Goal: Task Accomplishment & Management: Manage account settings

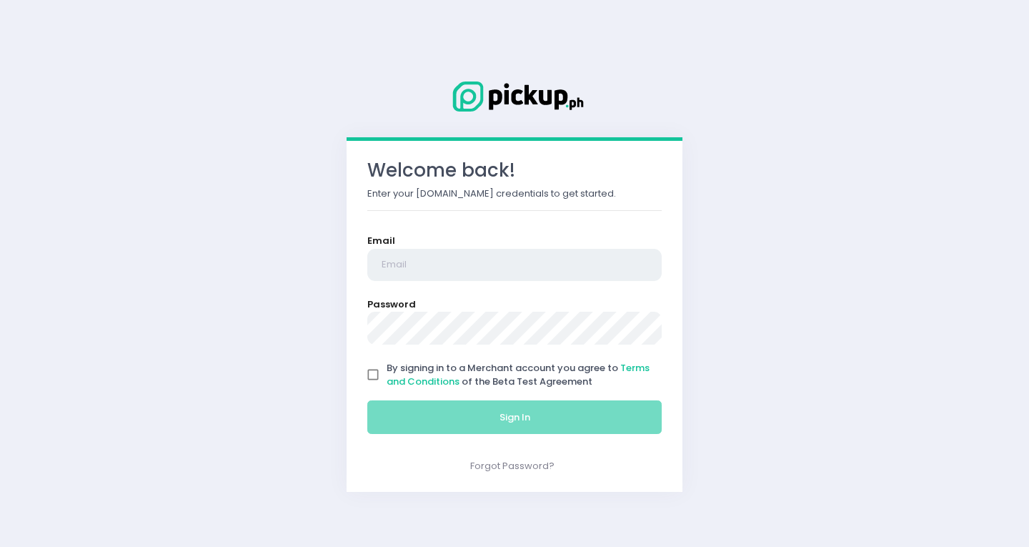
type input "[EMAIL_ADDRESS][PERSON_NAME][DOMAIN_NAME]"
drag, startPoint x: 372, startPoint y: 374, endPoint x: 420, endPoint y: 453, distance: 92.4
click at [372, 374] on input "By signing in to a Merchant account you agree to Terms and Conditions of the Be…" at bounding box center [373, 374] width 27 height 27
checkbox input "true"
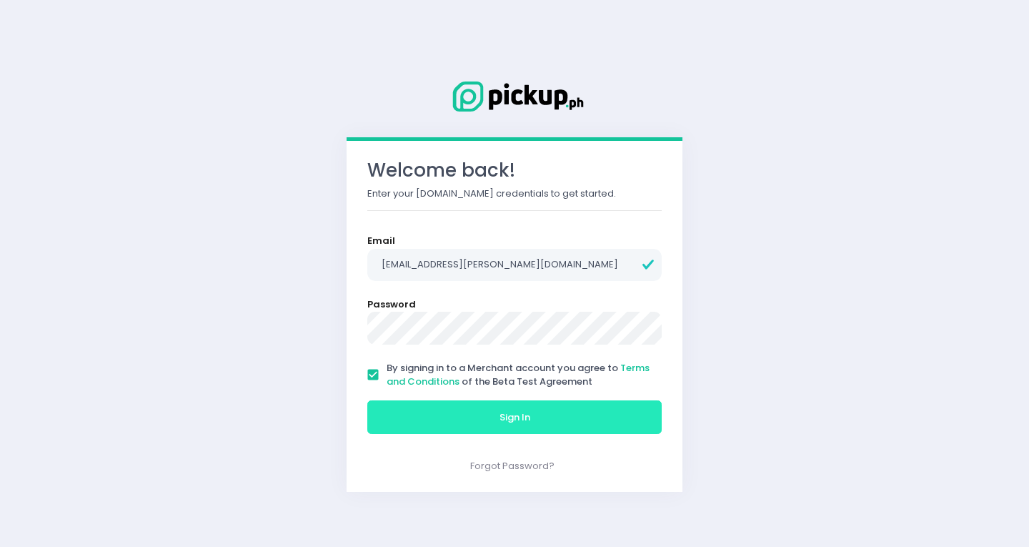
click at [441, 410] on button "Sign In" at bounding box center [514, 417] width 295 height 34
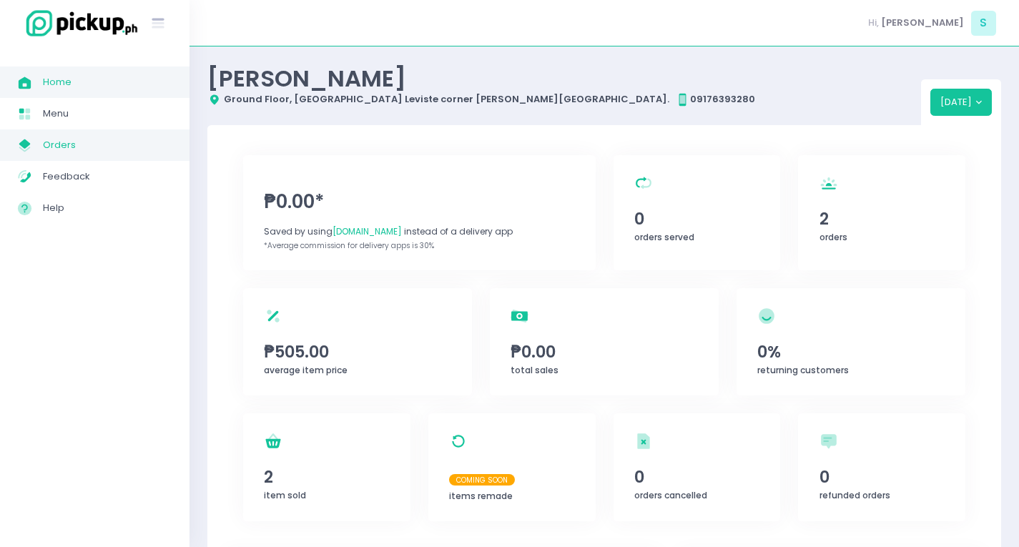
click at [74, 152] on span "Orders" at bounding box center [107, 145] width 129 height 19
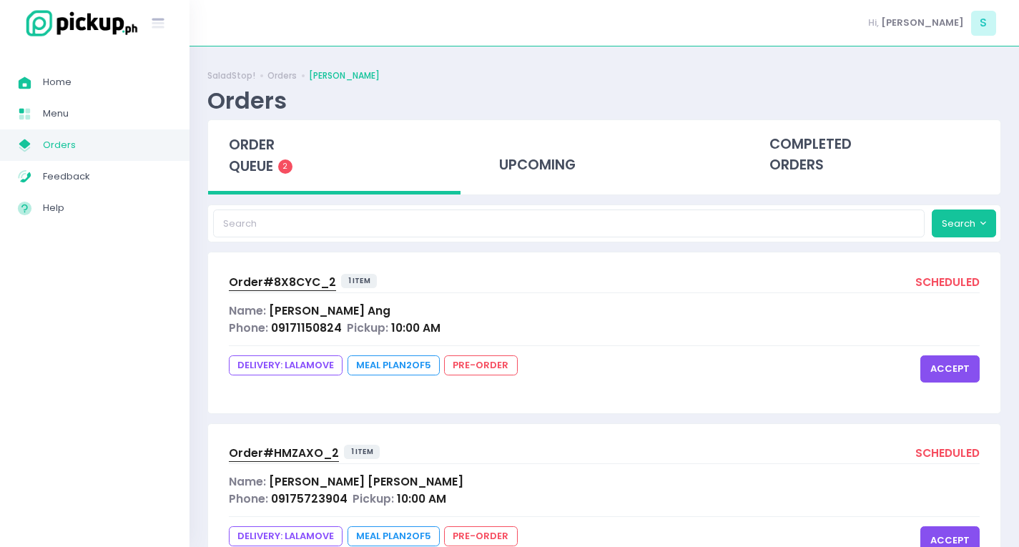
click at [957, 371] on button "accept" at bounding box center [949, 368] width 59 height 27
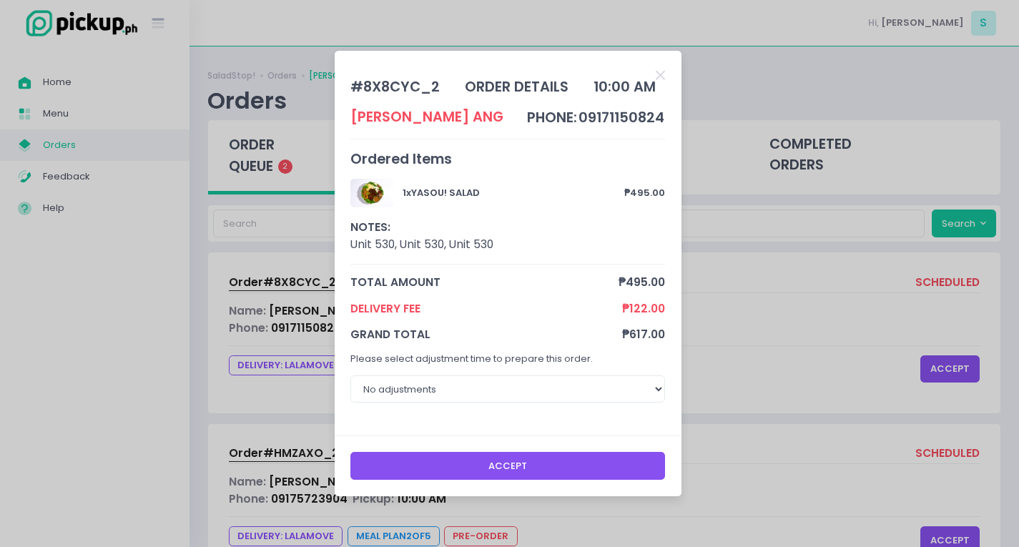
click at [486, 465] on button "Accept" at bounding box center [507, 465] width 315 height 27
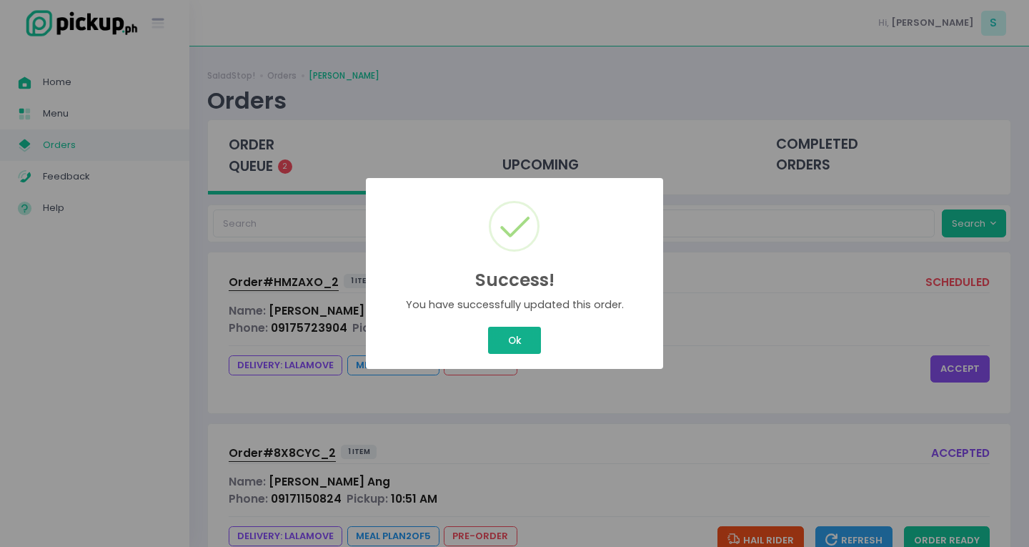
click at [510, 335] on button "Ok" at bounding box center [514, 340] width 53 height 27
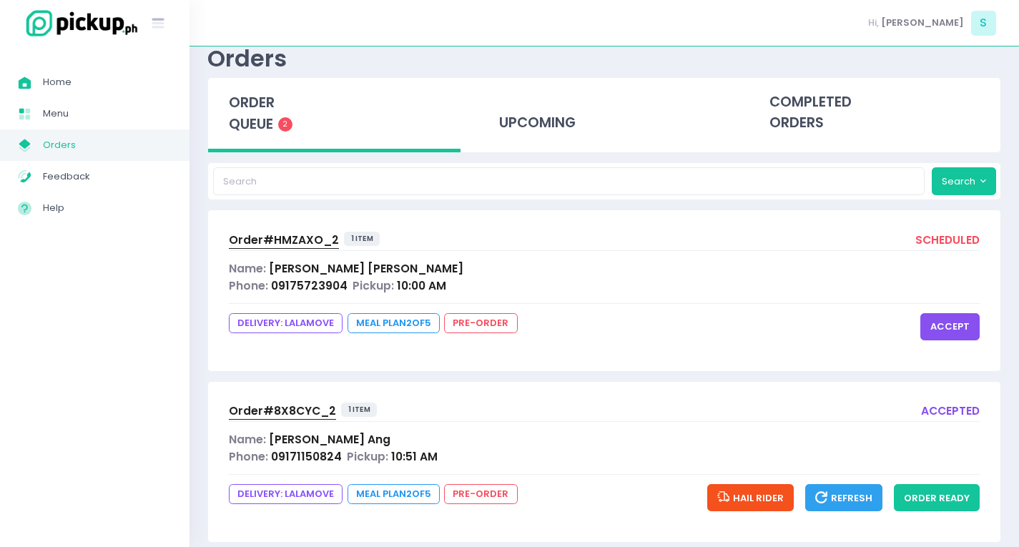
scroll to position [65, 0]
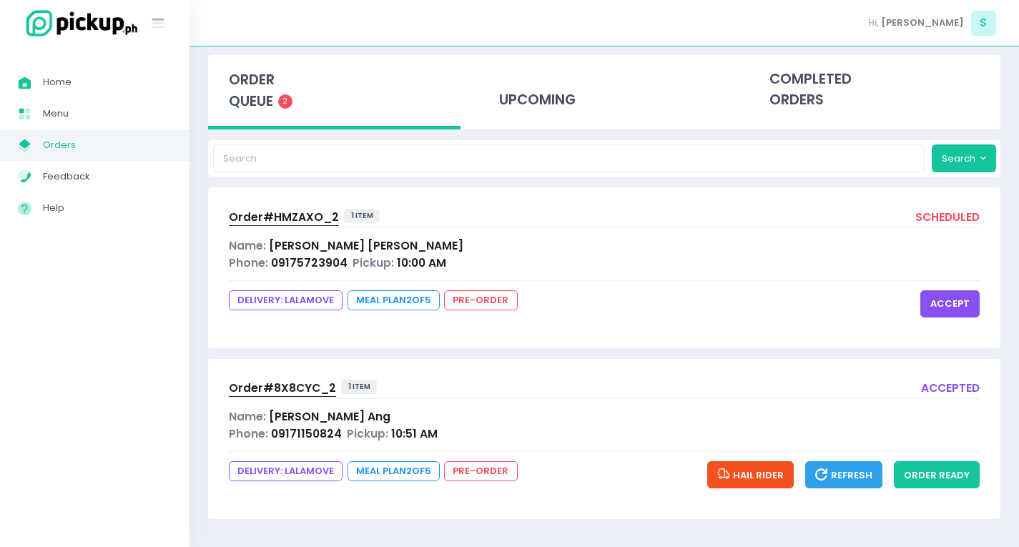
click at [944, 295] on button "accept" at bounding box center [949, 303] width 59 height 27
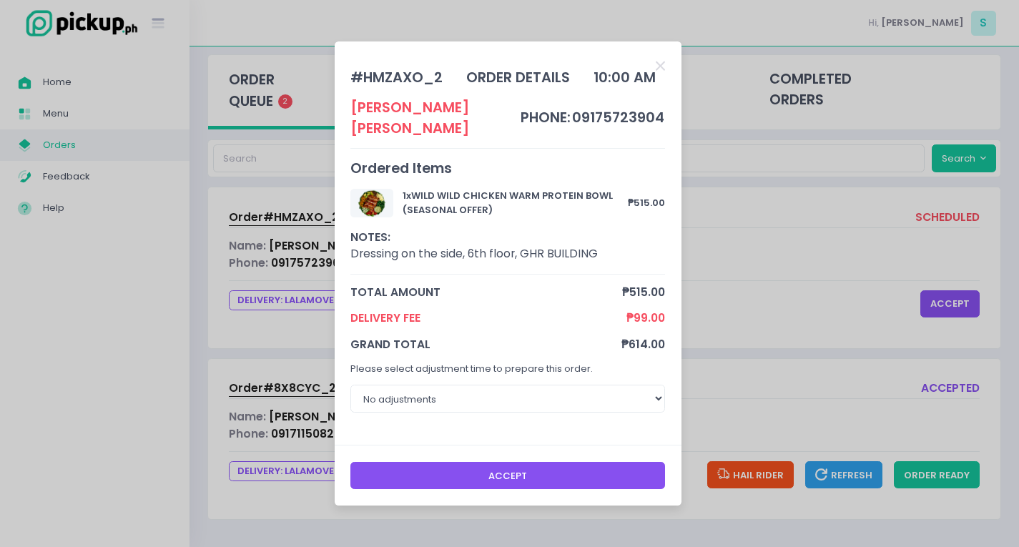
click at [558, 467] on button "Accept" at bounding box center [507, 475] width 315 height 27
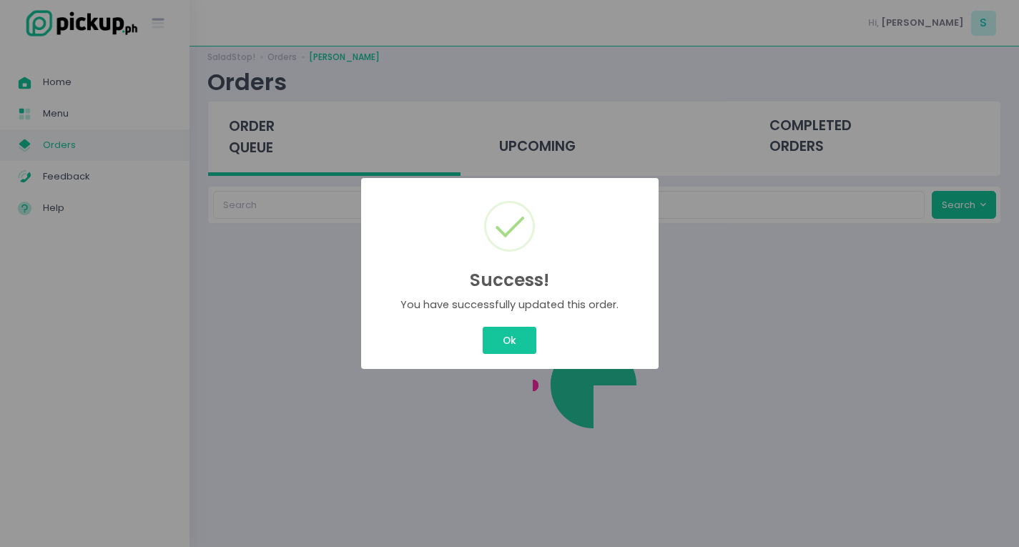
scroll to position [19, 0]
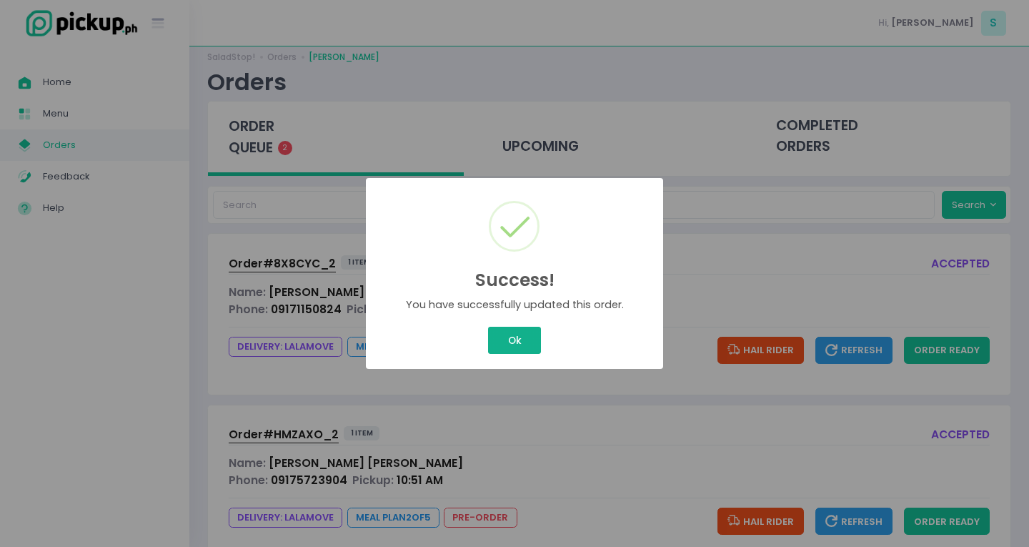
click at [530, 339] on button "Ok" at bounding box center [514, 340] width 53 height 27
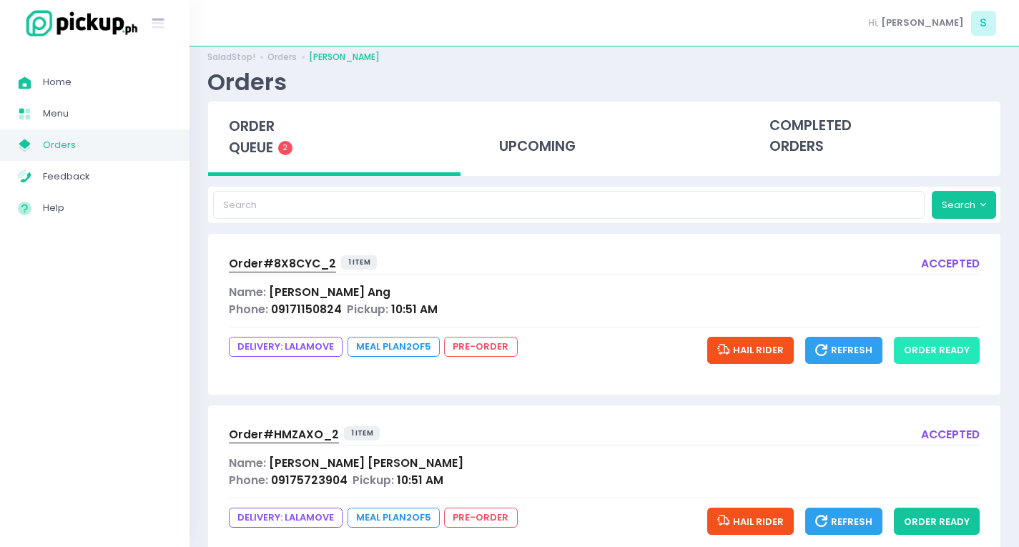
click at [922, 354] on button "order ready" at bounding box center [937, 350] width 86 height 27
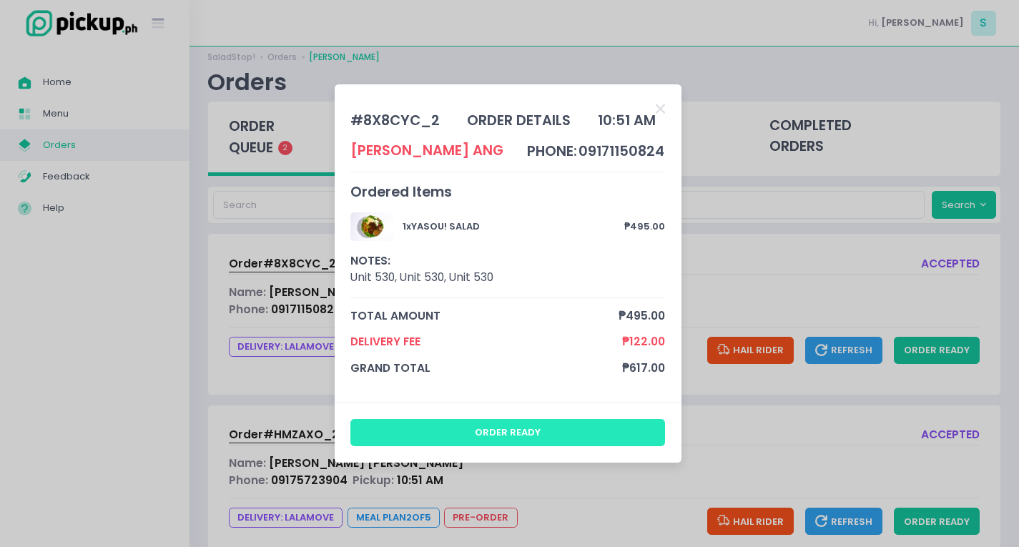
click at [548, 433] on button "order ready" at bounding box center [507, 432] width 315 height 27
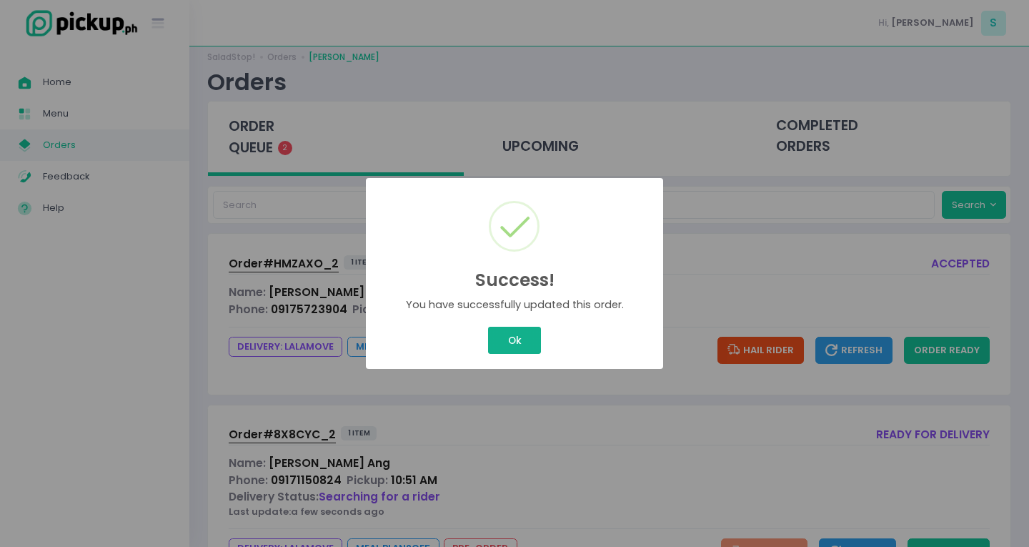
click at [524, 343] on button "Ok" at bounding box center [514, 340] width 53 height 27
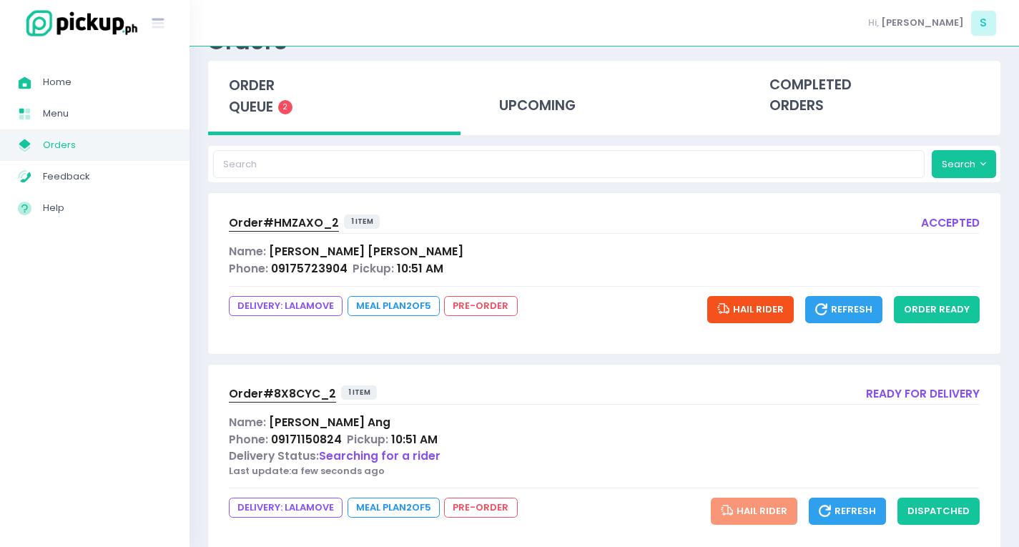
scroll to position [96, 0]
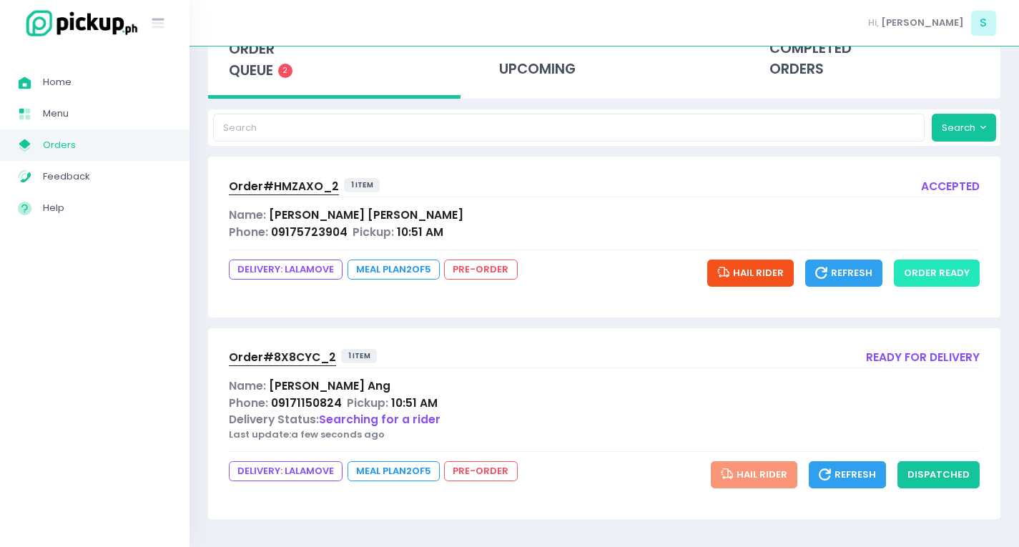
click at [953, 263] on button "order ready" at bounding box center [937, 273] width 86 height 27
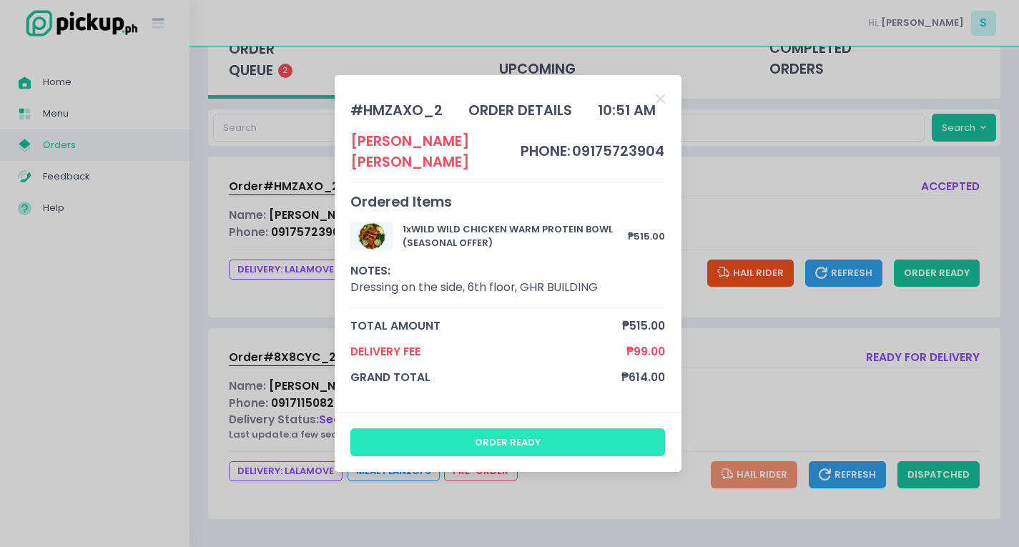
click at [472, 428] on button "order ready" at bounding box center [507, 441] width 315 height 27
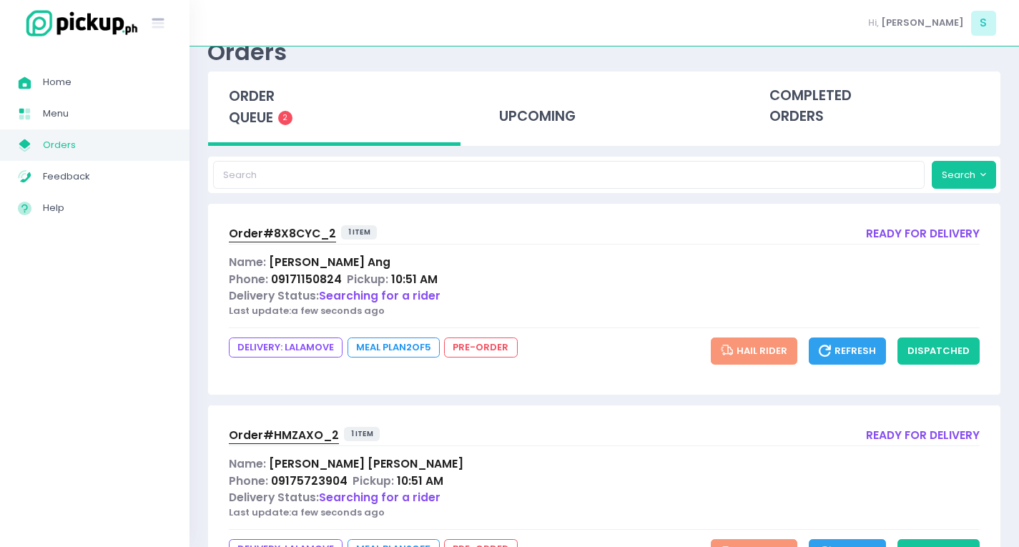
scroll to position [126, 0]
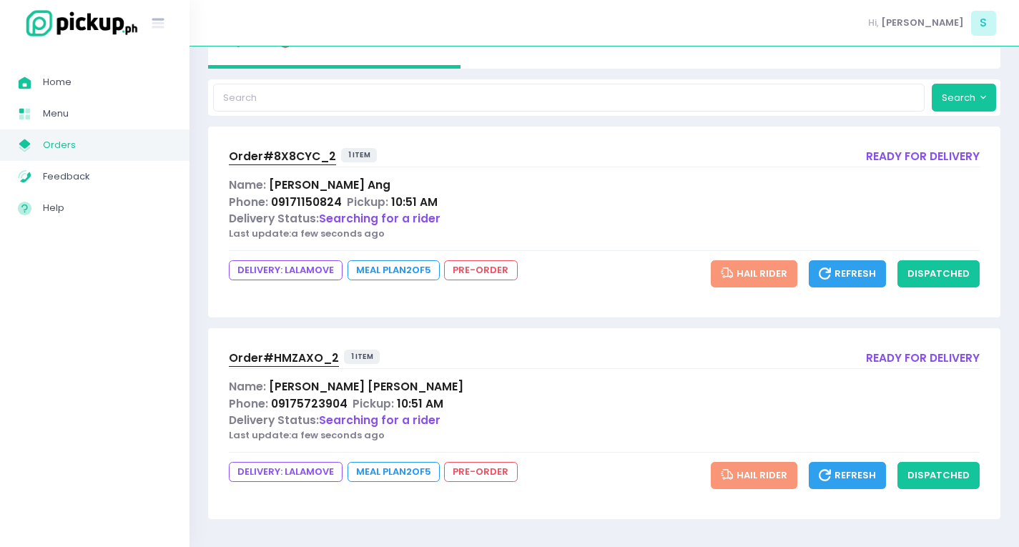
click at [286, 352] on span "Order# HMZAXO_2" at bounding box center [284, 357] width 110 height 15
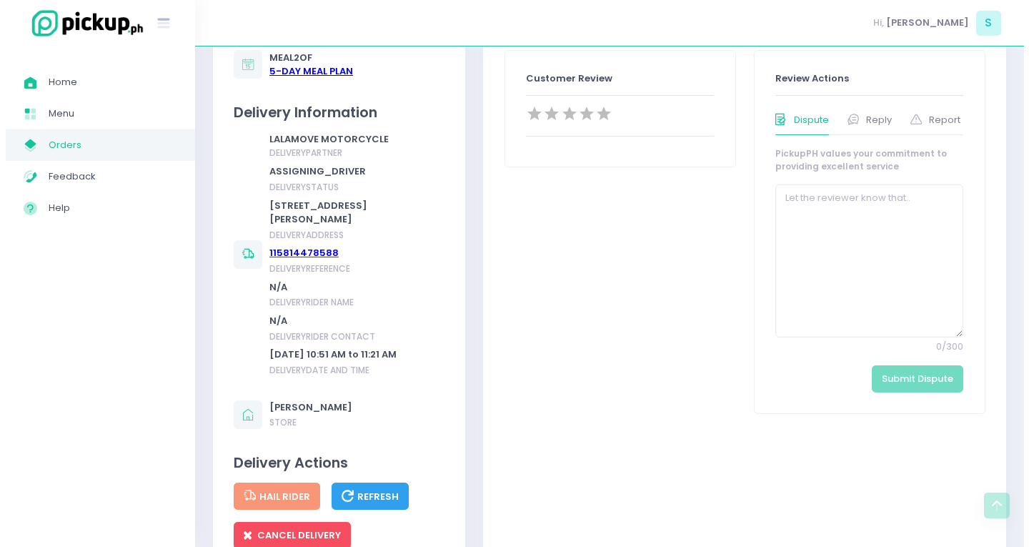
scroll to position [643, 0]
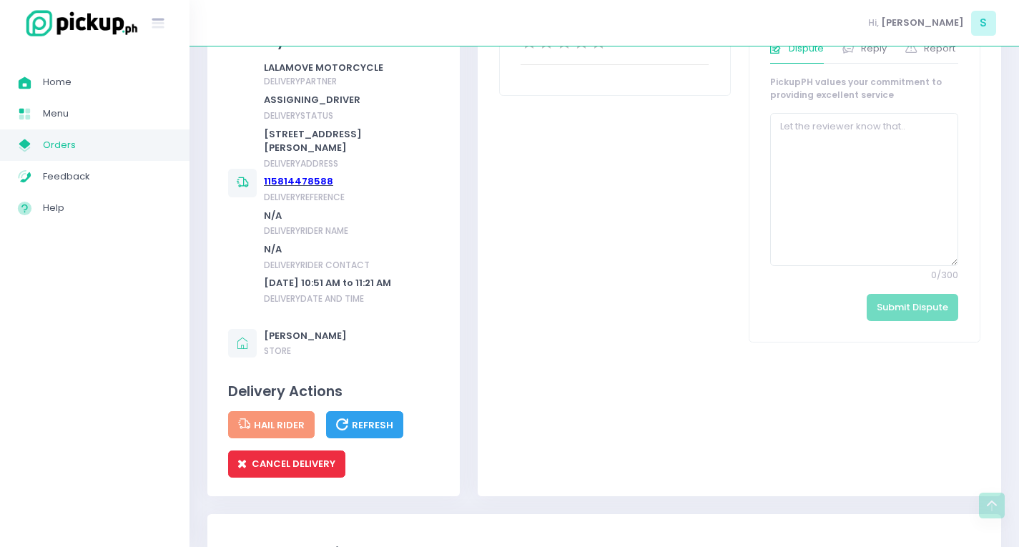
click at [292, 470] on span "CANCEL DELIVERY" at bounding box center [286, 464] width 97 height 14
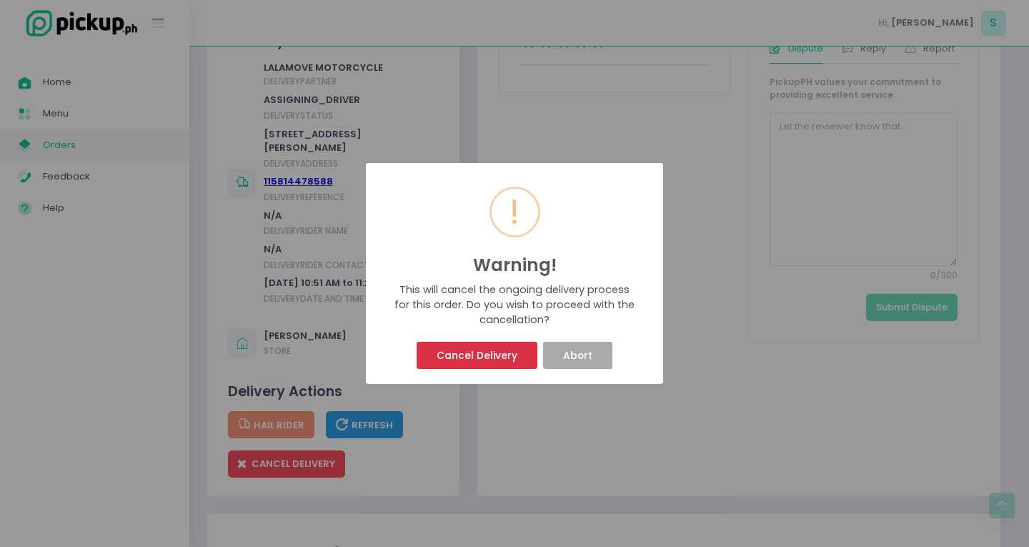
click at [482, 356] on button "Cancel Delivery" at bounding box center [477, 355] width 120 height 27
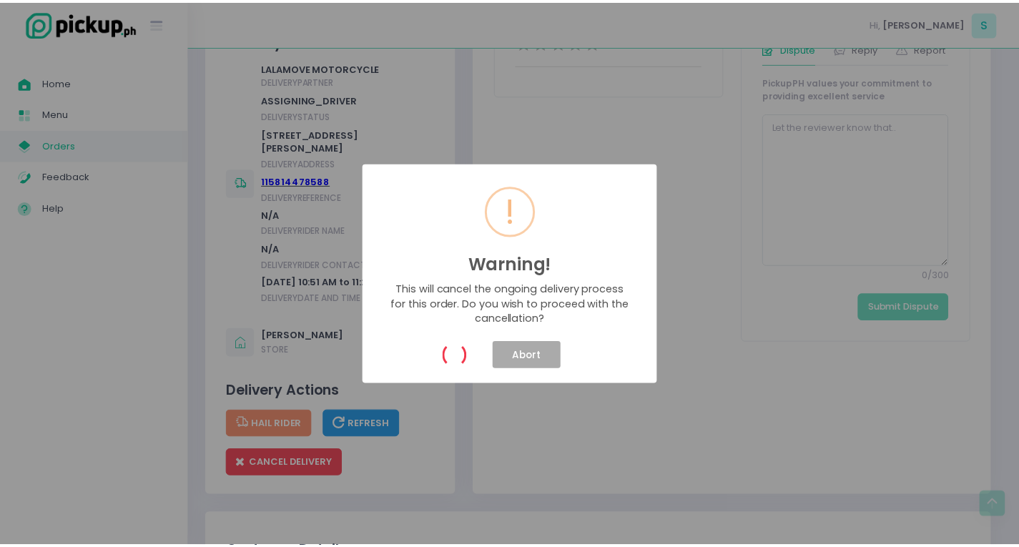
scroll to position [0, 0]
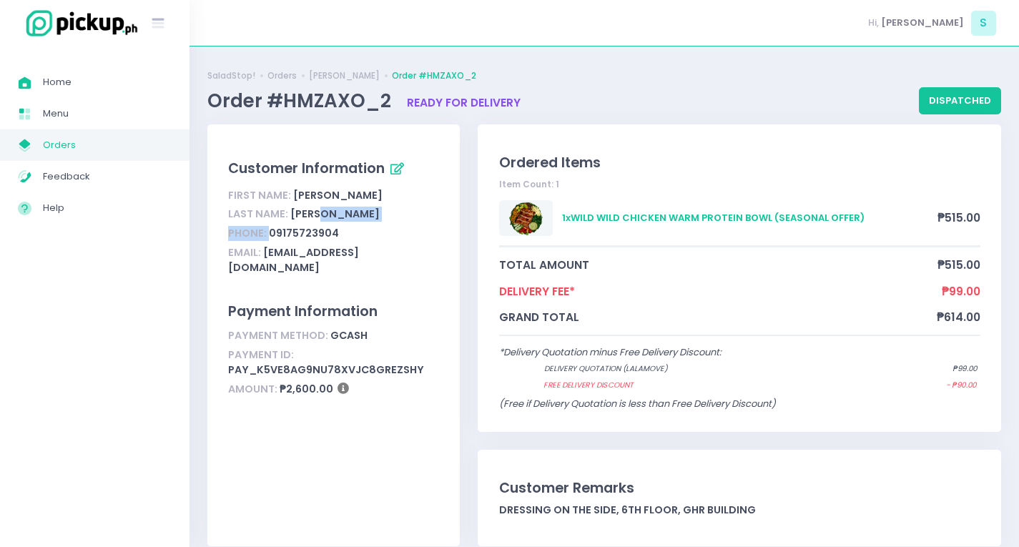
drag, startPoint x: 275, startPoint y: 231, endPoint x: 350, endPoint y: 222, distance: 75.6
click at [350, 222] on div "First Name: [PERSON_NAME] Last Name: [PERSON_NAME] Phone: 09175723904 Email: [E…" at bounding box center [333, 232] width 211 height 92
click at [358, 231] on div "Phone: [PHONE_NUMBER]" at bounding box center [333, 233] width 211 height 19
drag, startPoint x: 270, startPoint y: 233, endPoint x: 336, endPoint y: 227, distance: 66.8
click at [336, 227] on div "Phone: [PHONE_NUMBER]" at bounding box center [333, 233] width 211 height 19
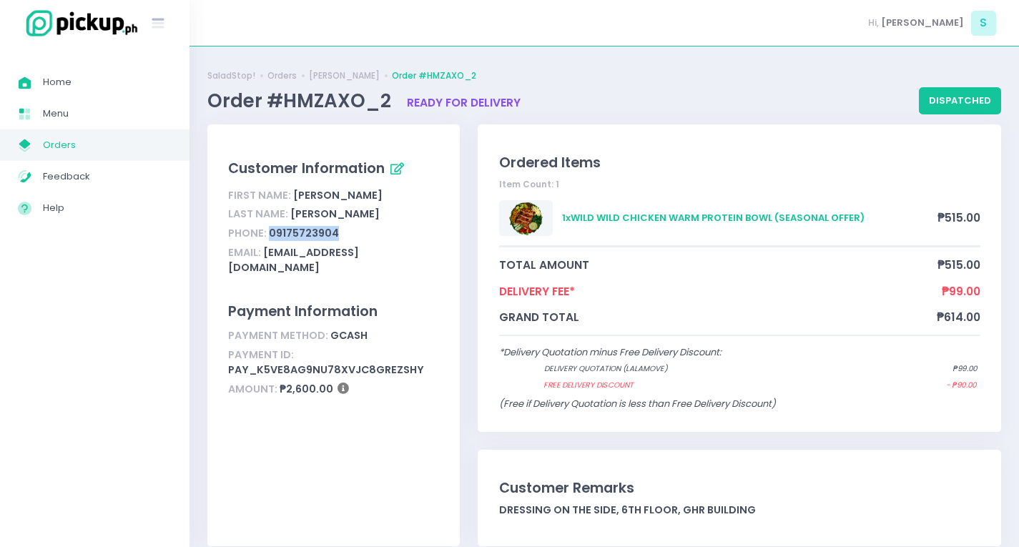
copy div "09175723904"
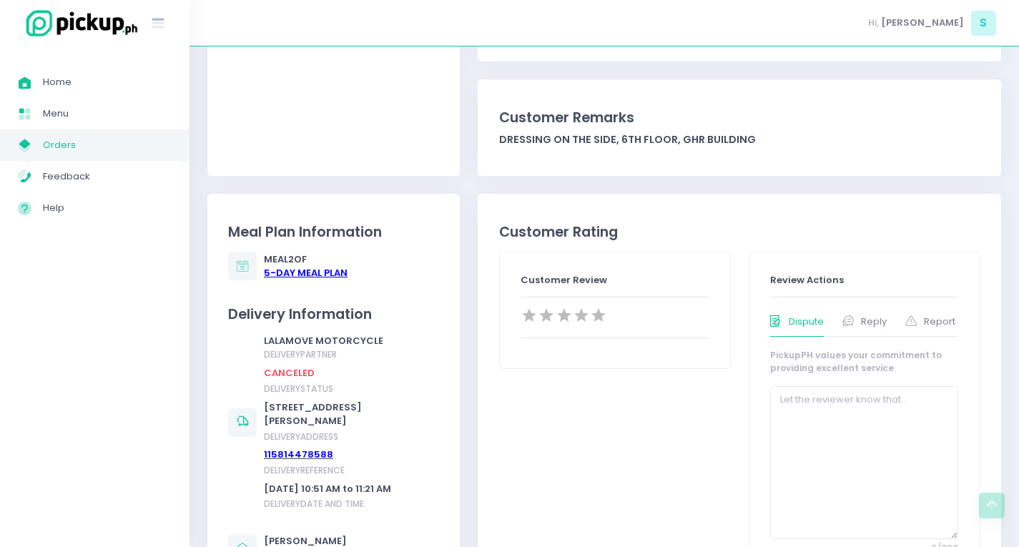
scroll to position [429, 0]
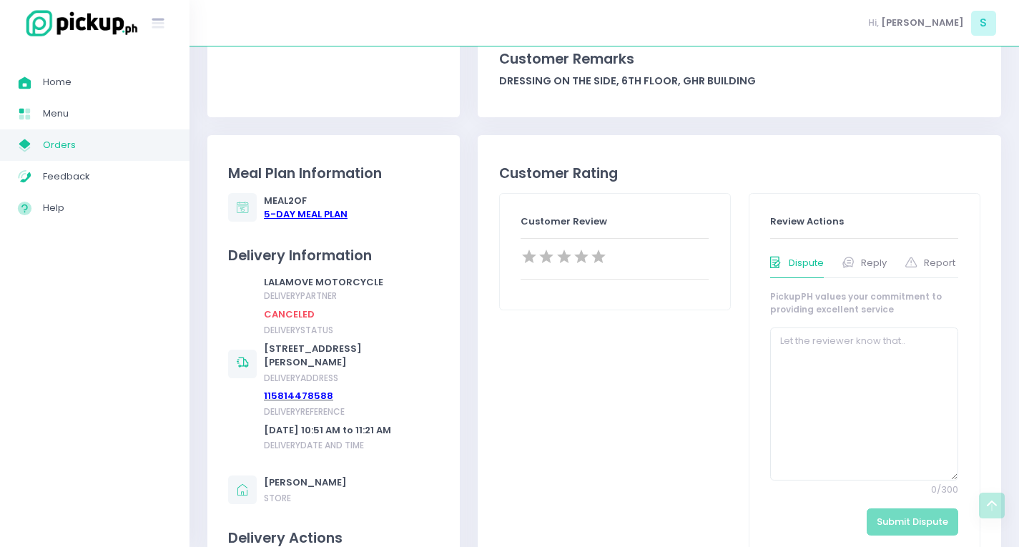
drag, startPoint x: 265, startPoint y: 350, endPoint x: 417, endPoint y: 357, distance: 153.2
click at [417, 357] on div "[STREET_ADDRESS][PERSON_NAME]" at bounding box center [349, 356] width 171 height 28
copy div "[STREET_ADDRESS][PERSON_NAME]"
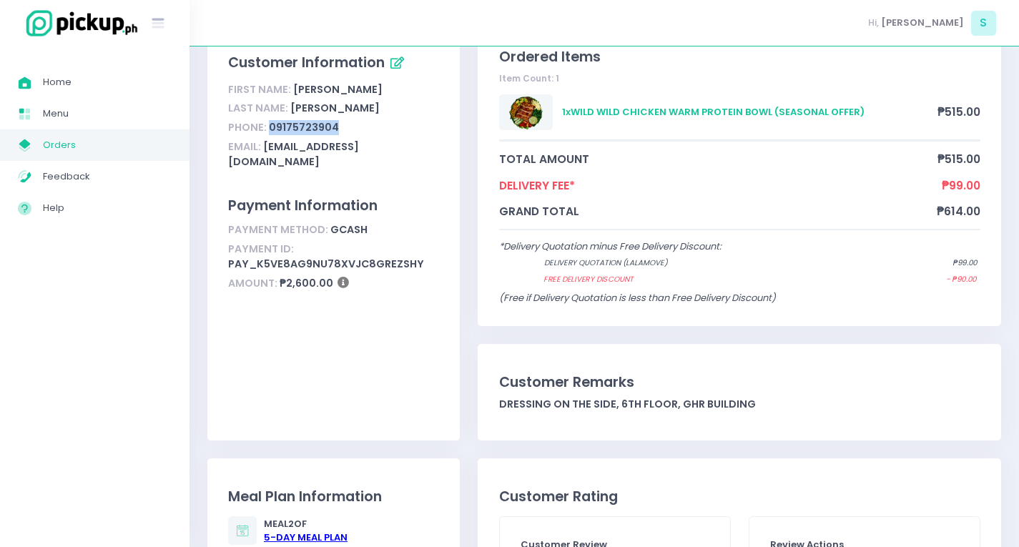
scroll to position [71, 0]
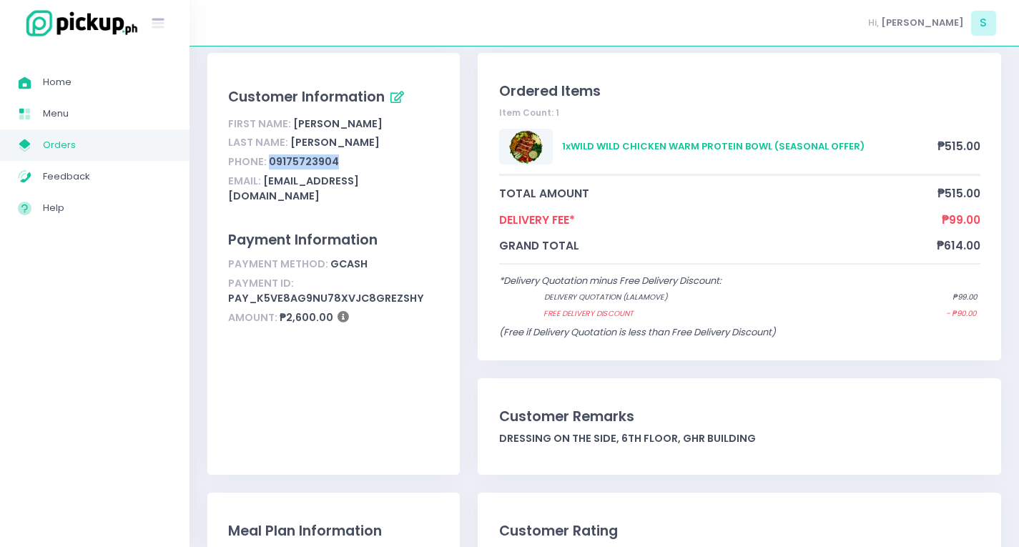
drag, startPoint x: 285, startPoint y: 160, endPoint x: 365, endPoint y: 159, distance: 80.8
click at [365, 159] on div "Phone: [PHONE_NUMBER]" at bounding box center [333, 161] width 211 height 19
copy div "09175723904"
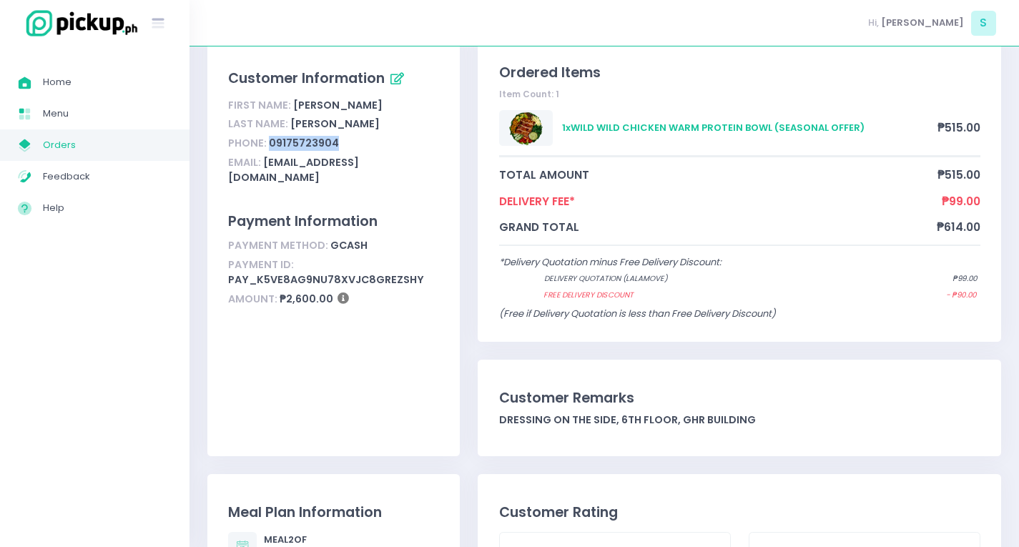
scroll to position [0, 0]
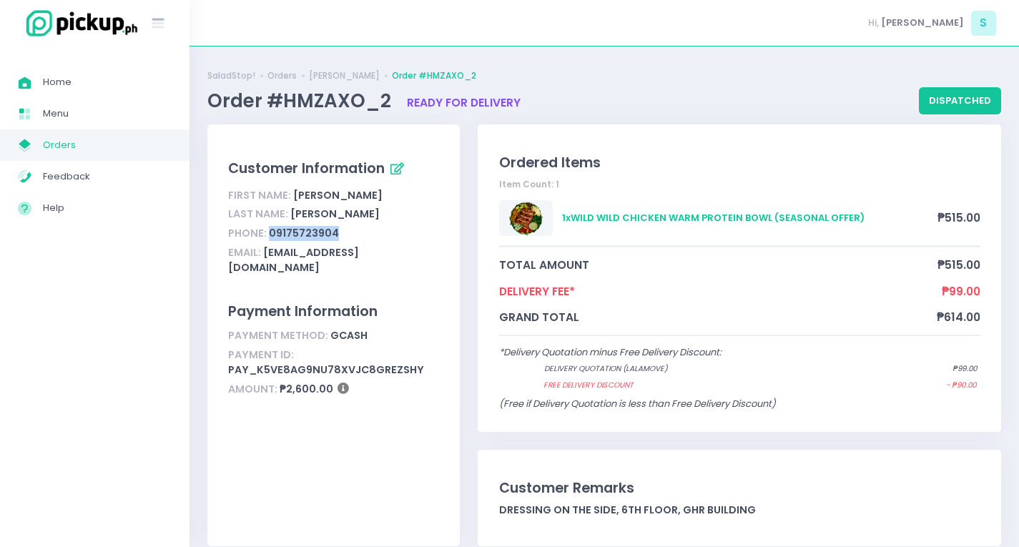
click at [97, 137] on span "Orders" at bounding box center [107, 145] width 129 height 19
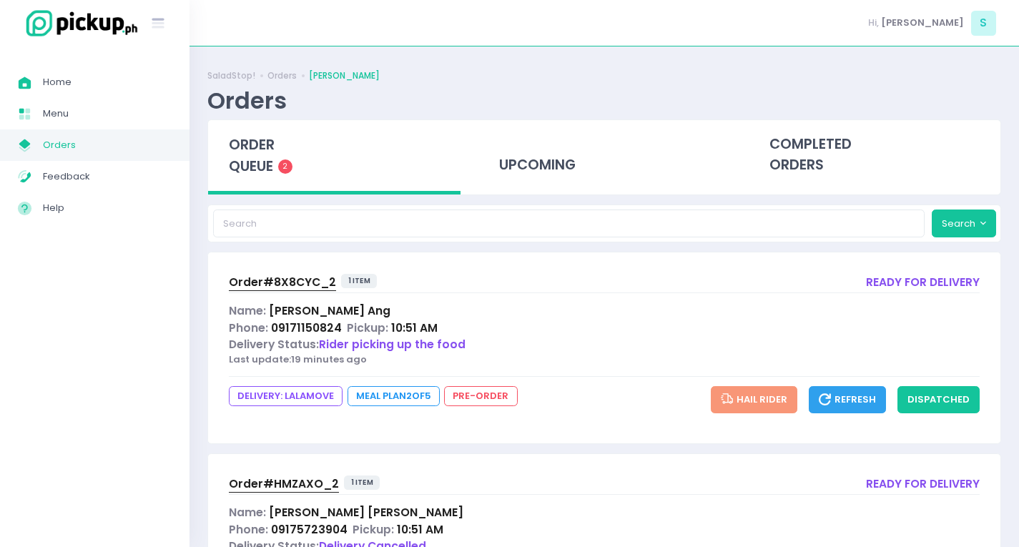
scroll to position [71, 0]
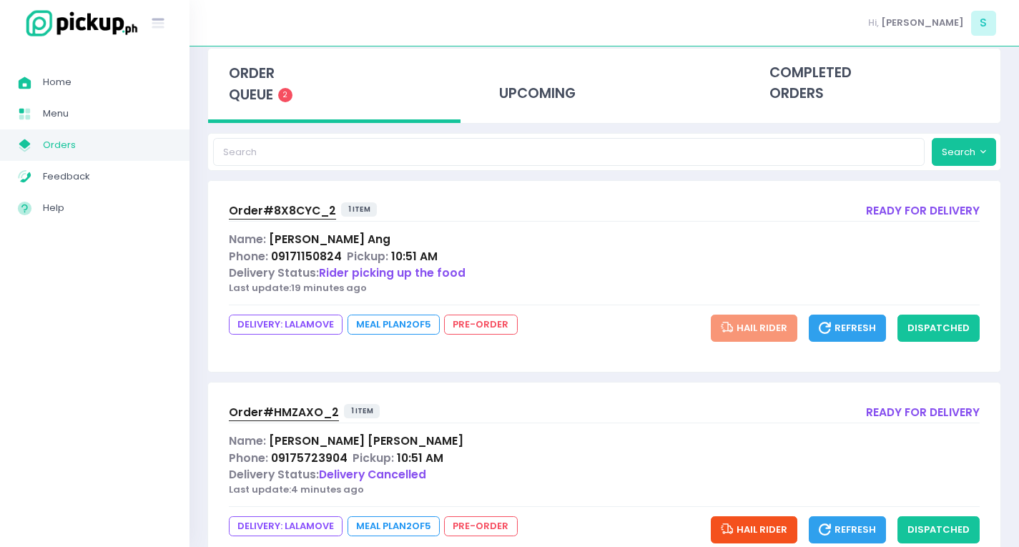
click at [280, 208] on span "Order# 8X8CYC_2" at bounding box center [282, 210] width 107 height 15
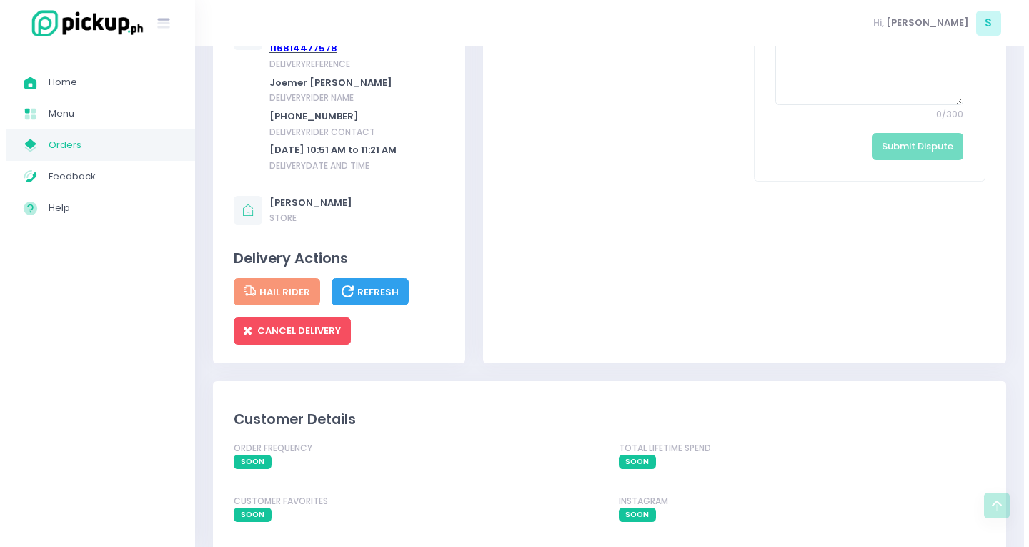
scroll to position [929, 0]
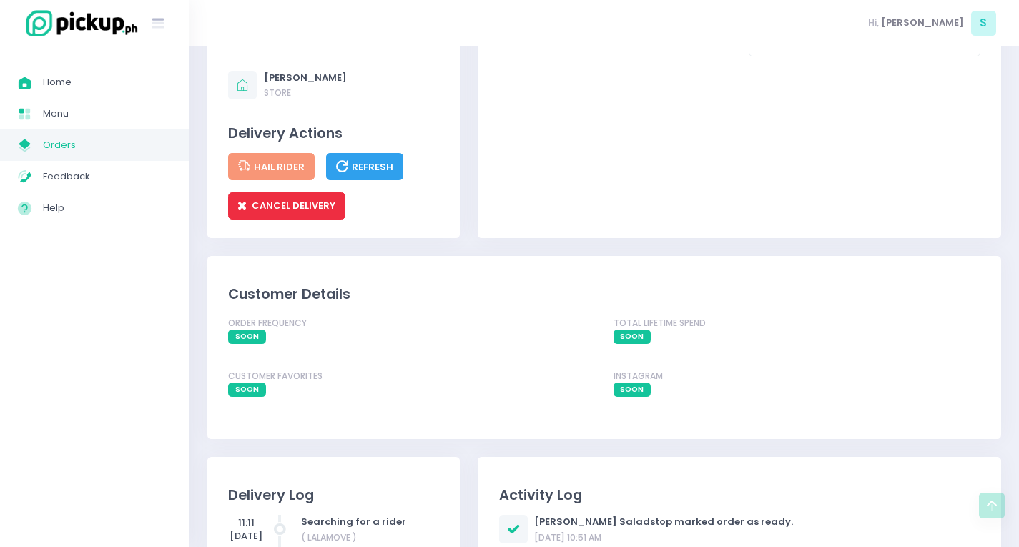
click at [282, 212] on span "CANCEL DELIVERY" at bounding box center [286, 206] width 97 height 14
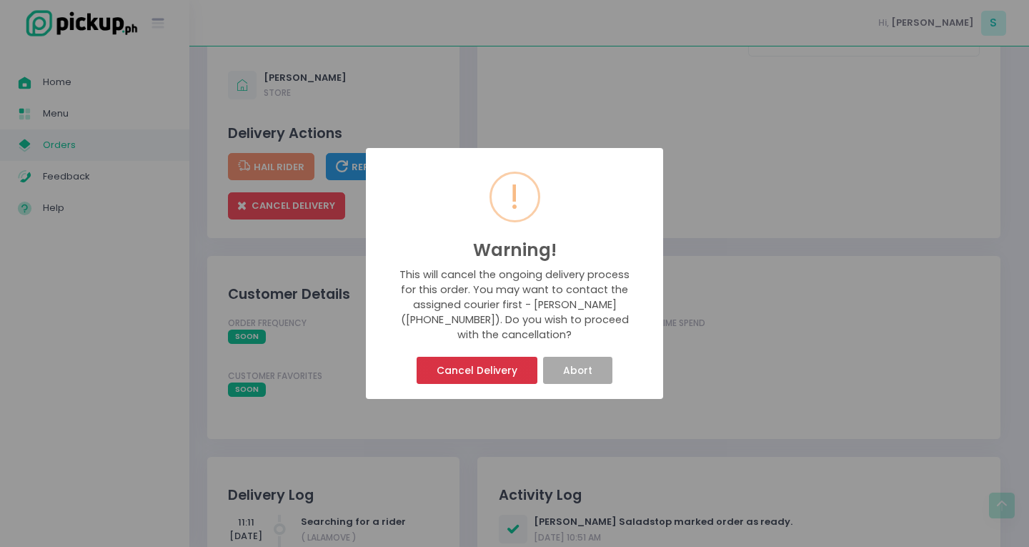
click at [477, 377] on button "Cancel Delivery" at bounding box center [477, 370] width 120 height 27
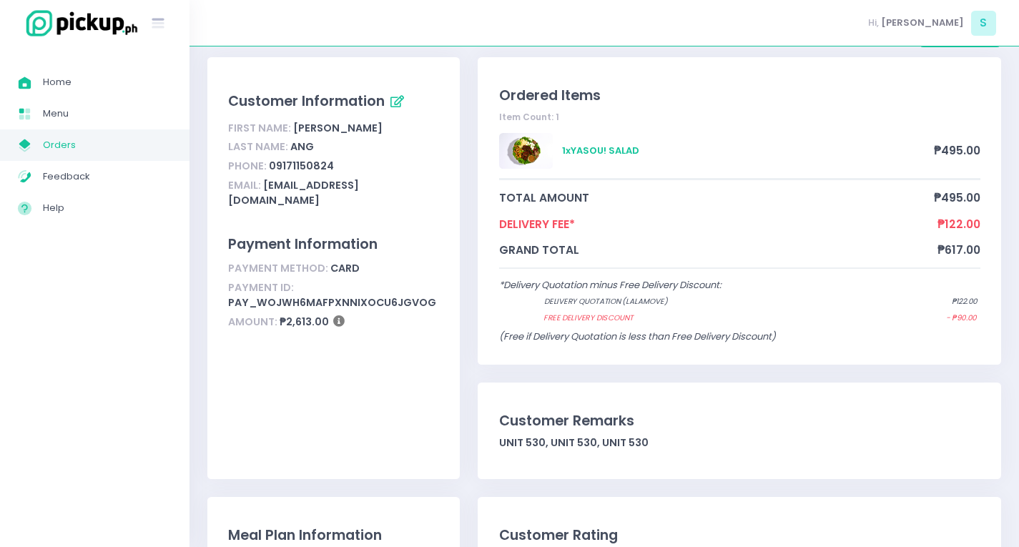
scroll to position [71, 0]
